Goal: Find specific page/section: Find specific page/section

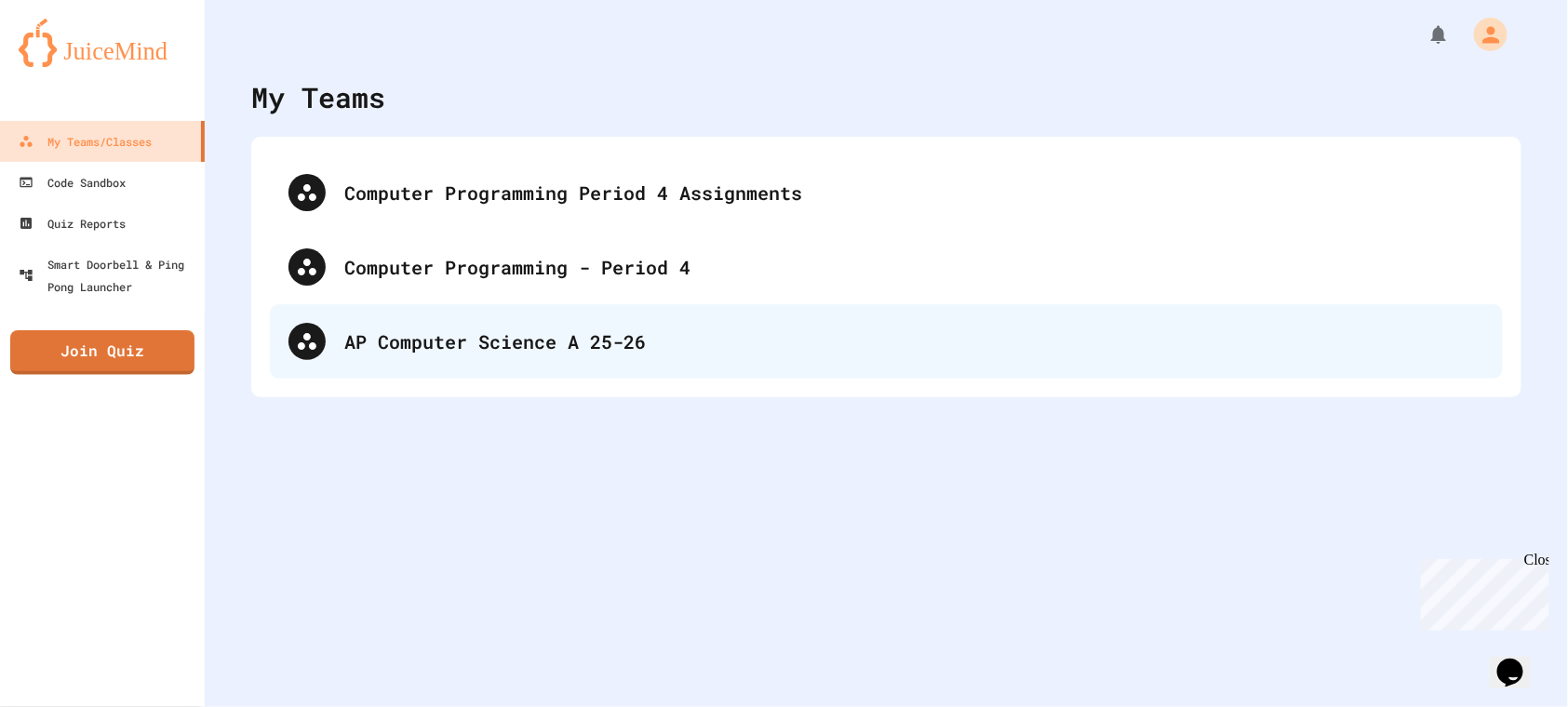
click at [657, 340] on div "AP Computer Science A 25-26" at bounding box center [915, 341] width 1141 height 28
